Goal: Task Accomplishment & Management: Use online tool/utility

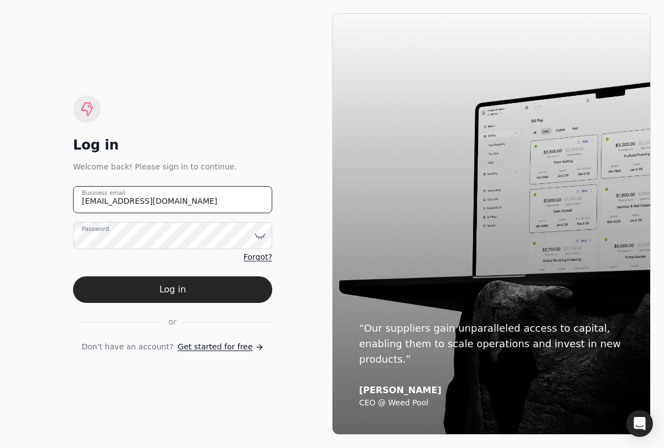
click at [112, 199] on email "[EMAIL_ADDRESS][DOMAIN_NAME]" at bounding box center [172, 199] width 199 height 27
type email "[EMAIL_ADDRESS][DOMAIN_NAME]"
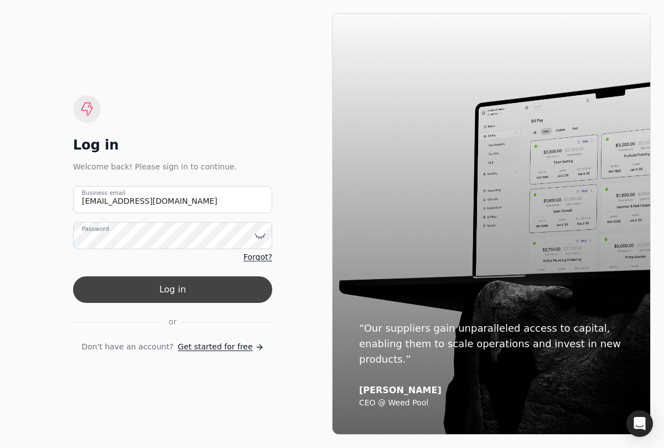
click at [155, 281] on button "Log in" at bounding box center [172, 289] width 199 height 27
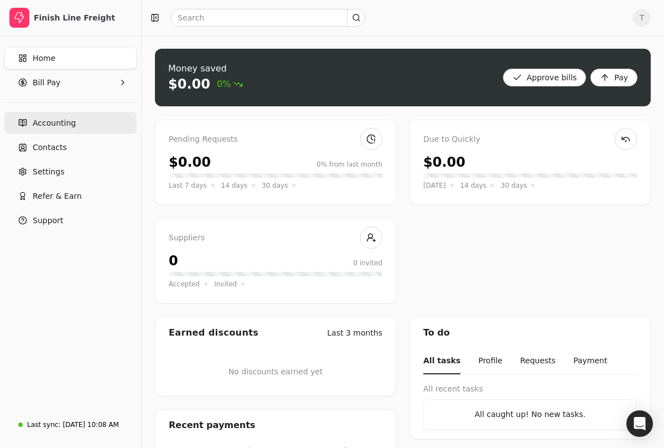
click at [71, 128] on span "Accounting" at bounding box center [54, 123] width 43 height 12
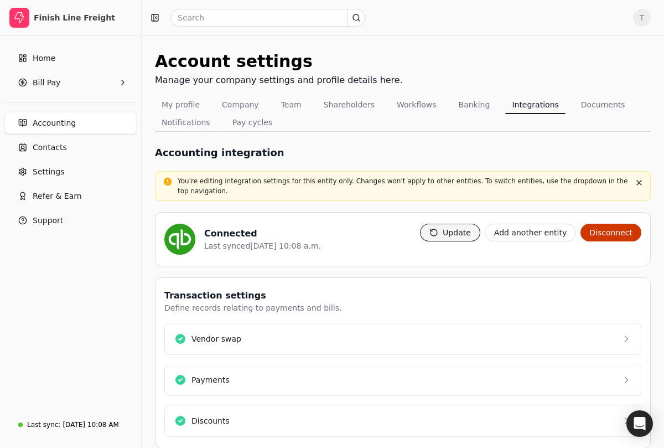
click at [461, 234] on button "Update" at bounding box center [450, 233] width 60 height 18
click at [453, 231] on button "Update" at bounding box center [450, 233] width 60 height 18
click at [472, 233] on div at bounding box center [467, 239] width 28 height 31
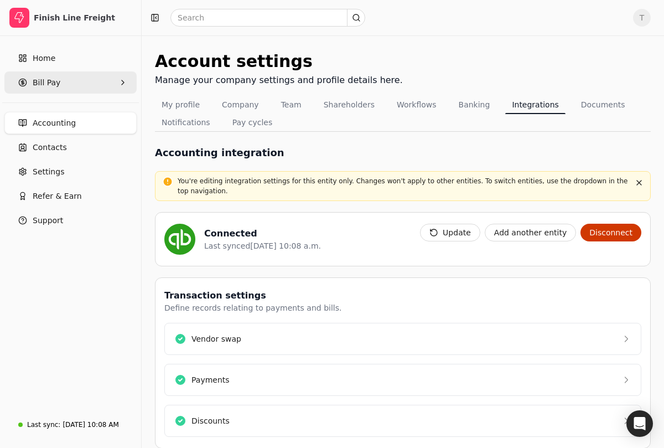
click at [71, 82] on Pay "Bill Pay" at bounding box center [70, 82] width 132 height 22
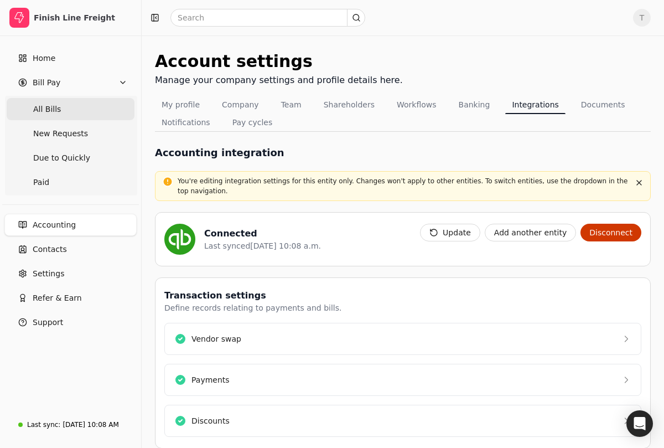
click at [84, 103] on Bills "All Bills" at bounding box center [71, 109] width 128 height 22
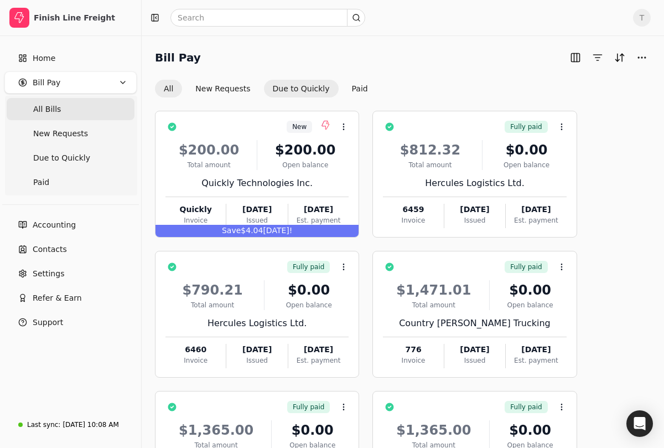
click at [279, 87] on button "Due to Quickly" at bounding box center [301, 89] width 75 height 18
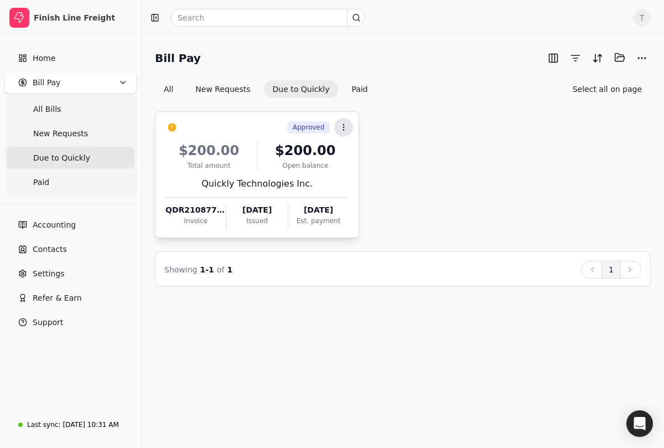
click at [342, 130] on icon at bounding box center [343, 127] width 9 height 9
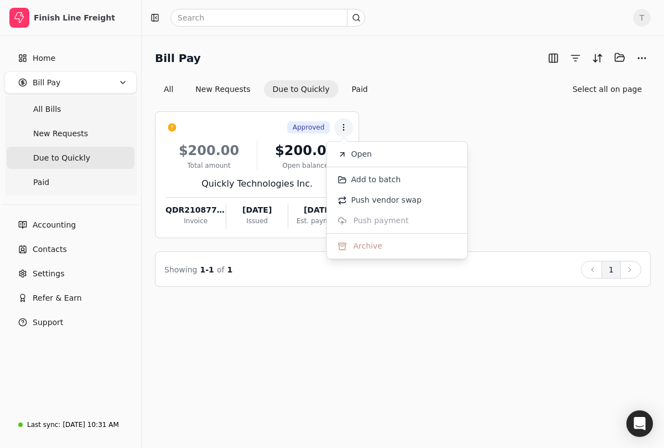
click at [527, 171] on div "Approved Context Menu Button $200.00 Total amount $200.00 Open balance Quickly …" at bounding box center [403, 174] width 496 height 127
